Goal: Task Accomplishment & Management: Complete application form

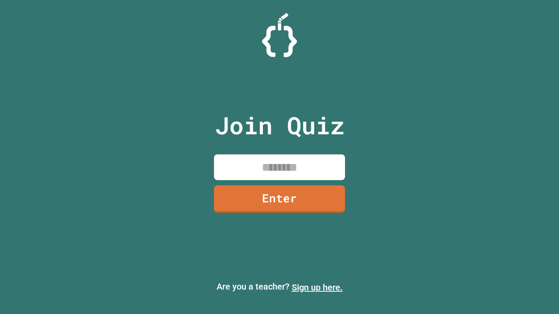
click at [317, 288] on link "Sign up here." at bounding box center [317, 287] width 51 height 10
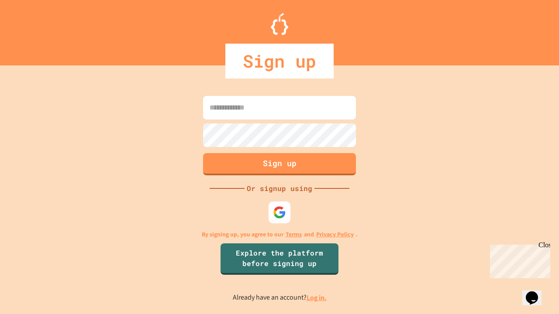
click at [317, 298] on link "Log in." at bounding box center [316, 297] width 20 height 9
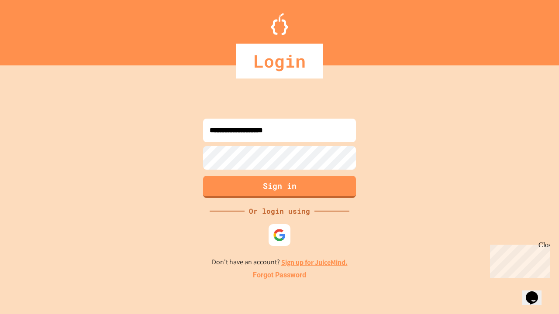
type input "**********"
